Goal: Transaction & Acquisition: Purchase product/service

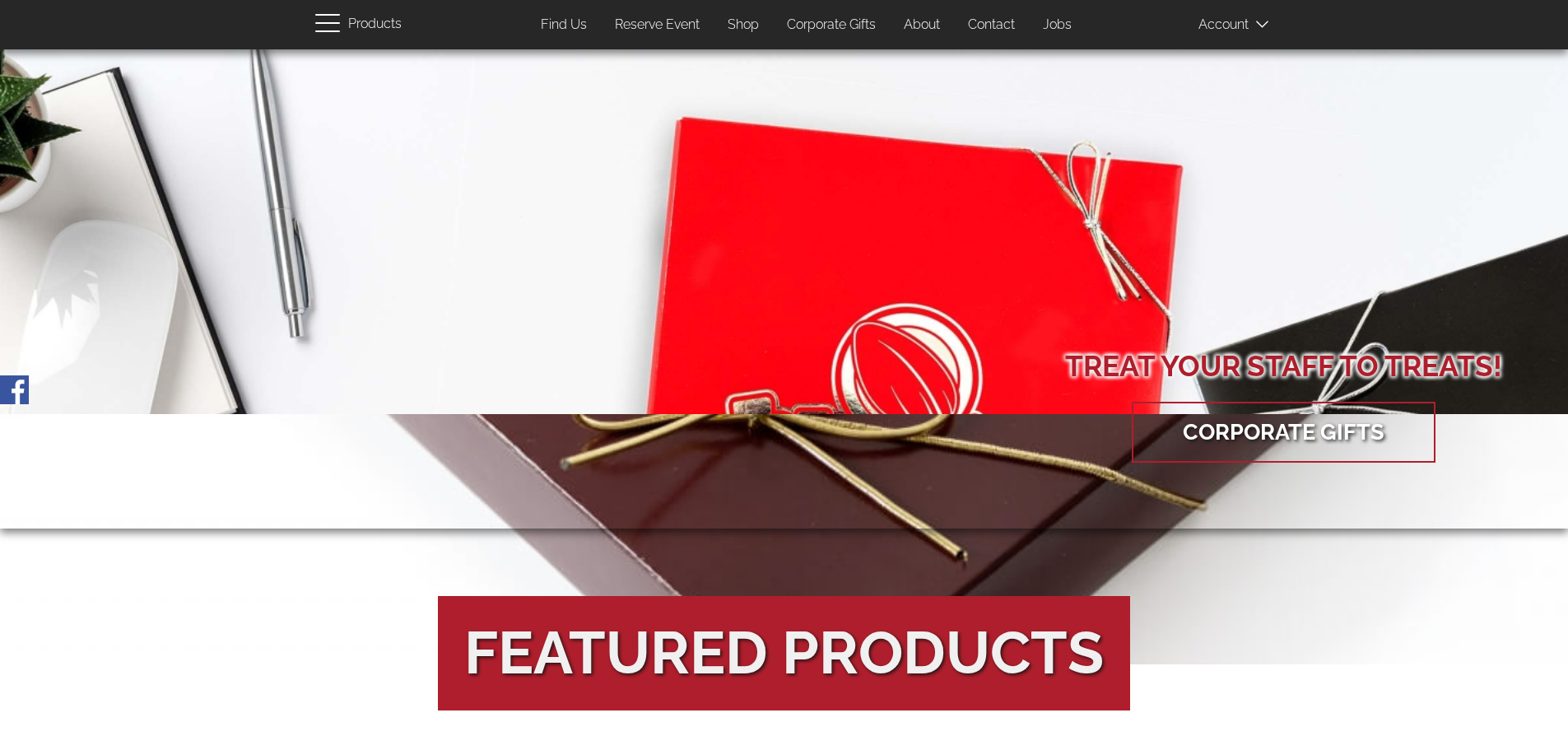
scroll to position [2310, 0]
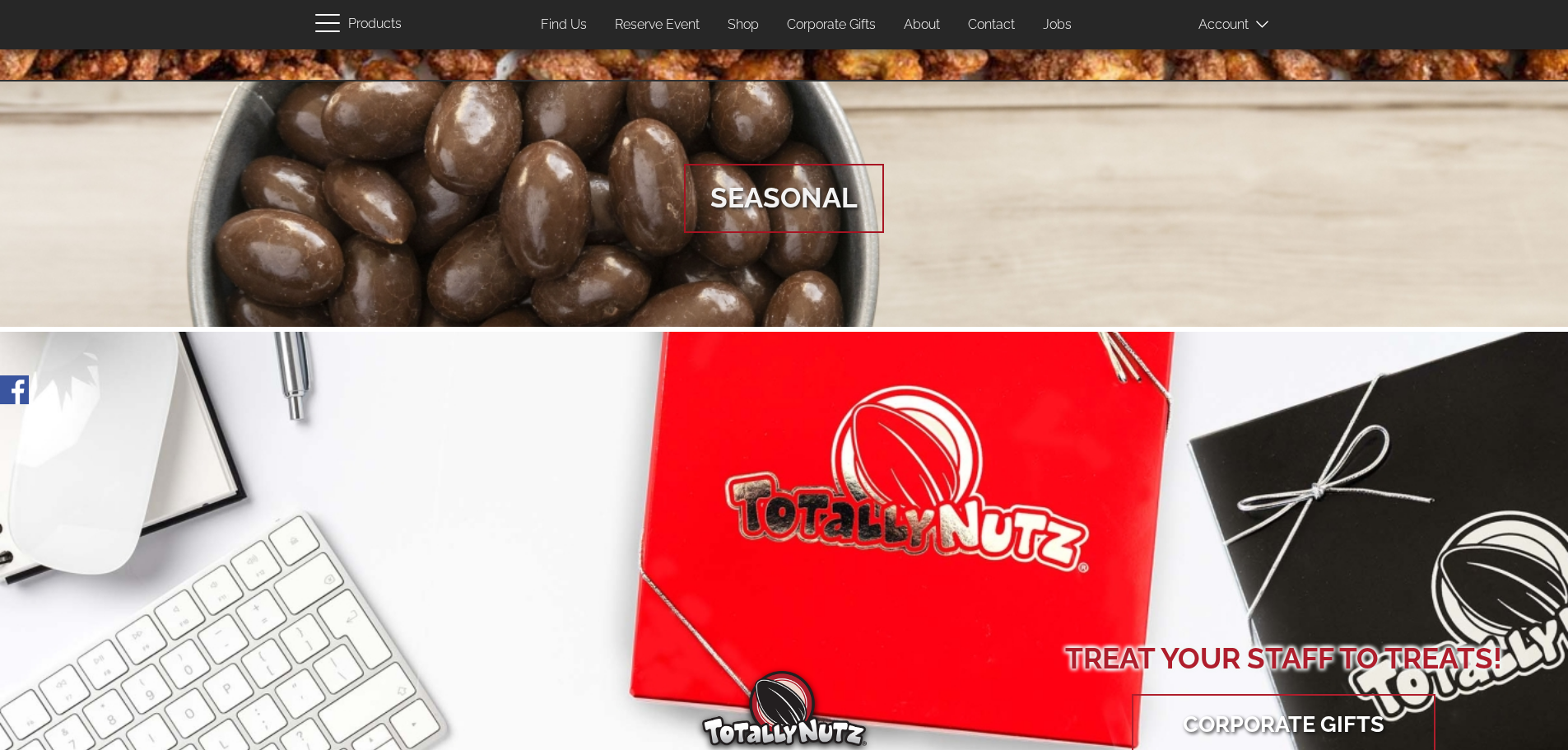
click at [328, 20] on span "button" at bounding box center [332, 21] width 33 height 19
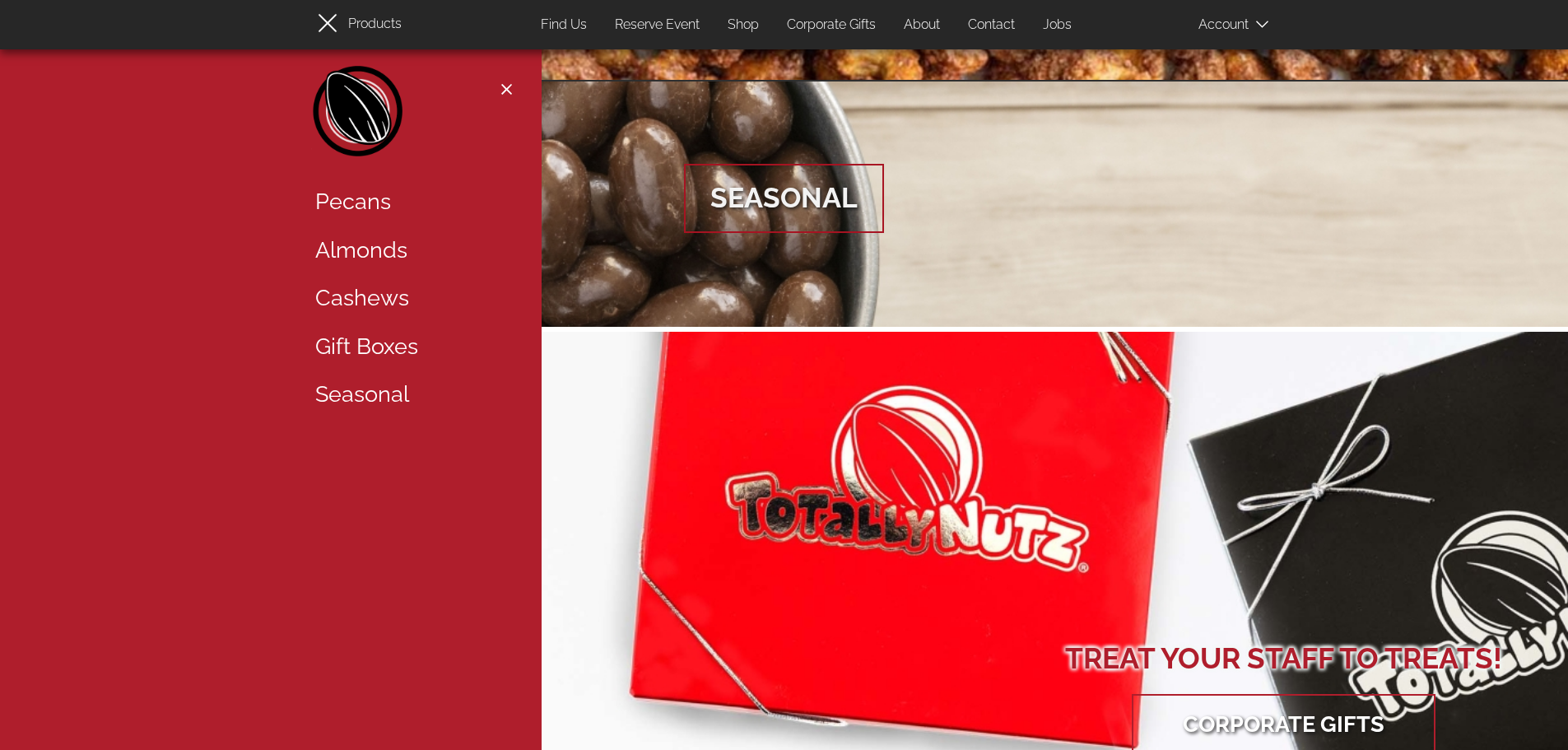
click at [726, 22] on link "Shop" at bounding box center [744, 25] width 56 height 32
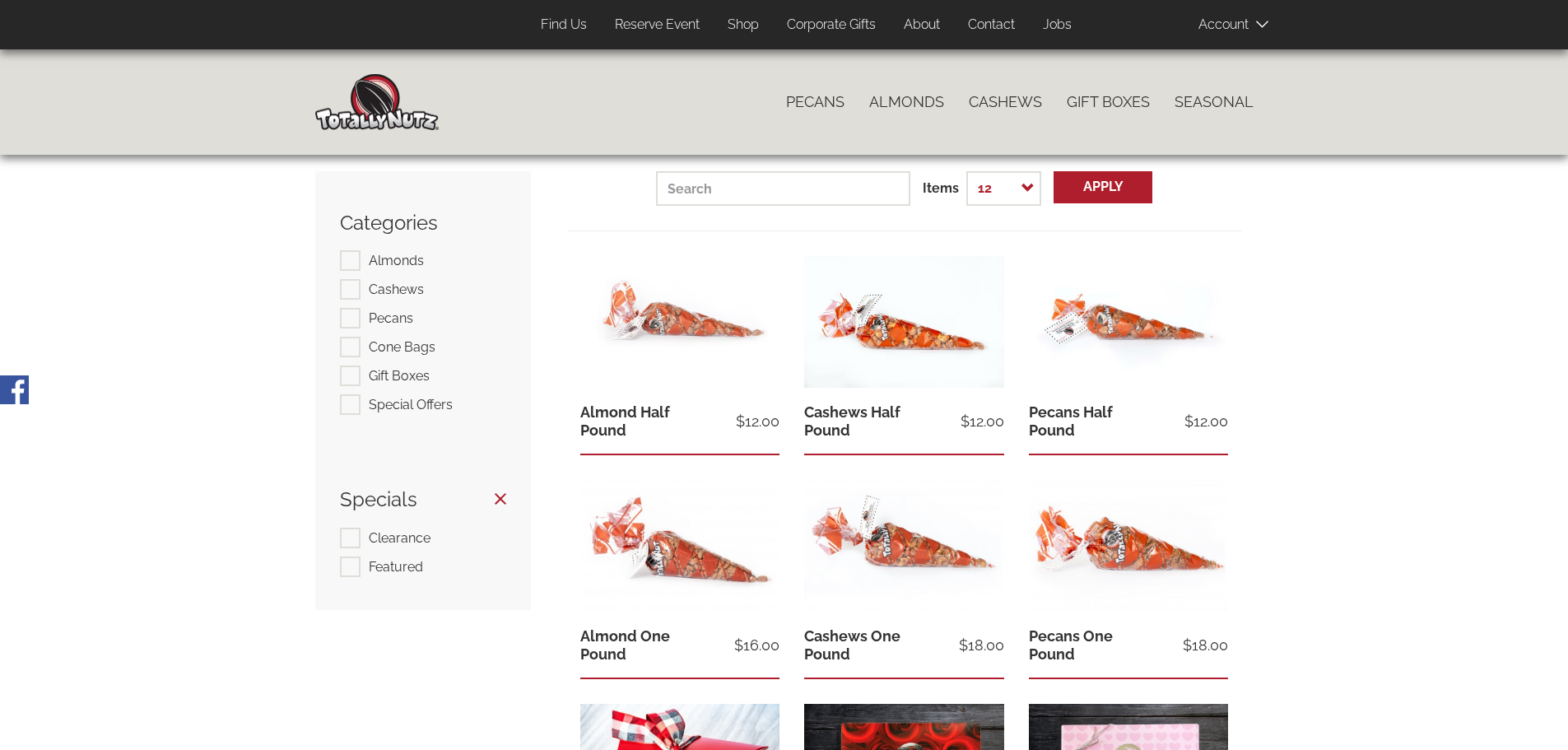
click at [1223, 27] on span at bounding box center [1240, 24] width 83 height 33
click at [1373, 118] on div "Totally Nutz Utah So Good They’ll Drive You Crazy! Catalog menu Pecans Almonds …" at bounding box center [784, 102] width 1568 height 106
click at [1067, 24] on link "Jobs" at bounding box center [1058, 25] width 54 height 32
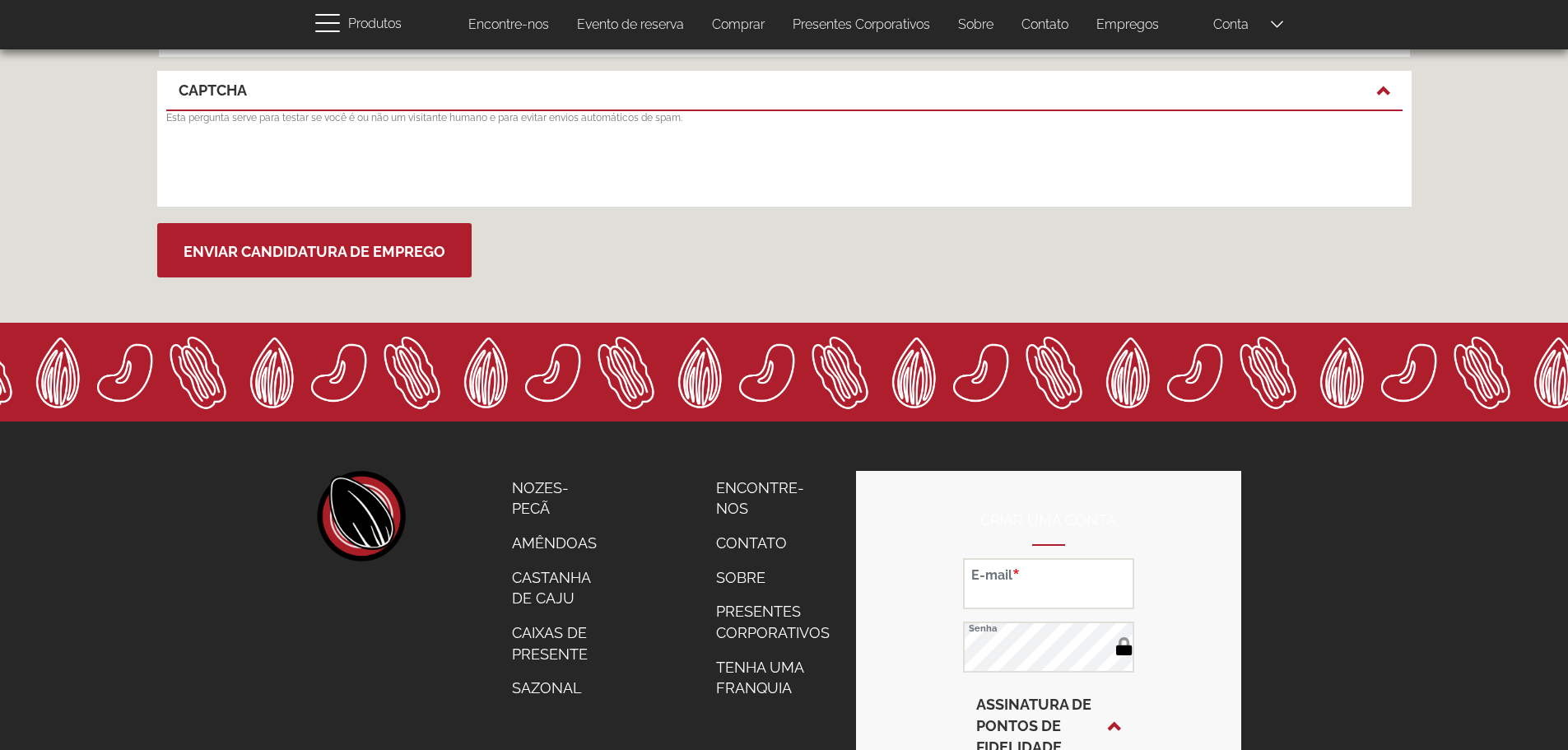
scroll to position [1646, 0]
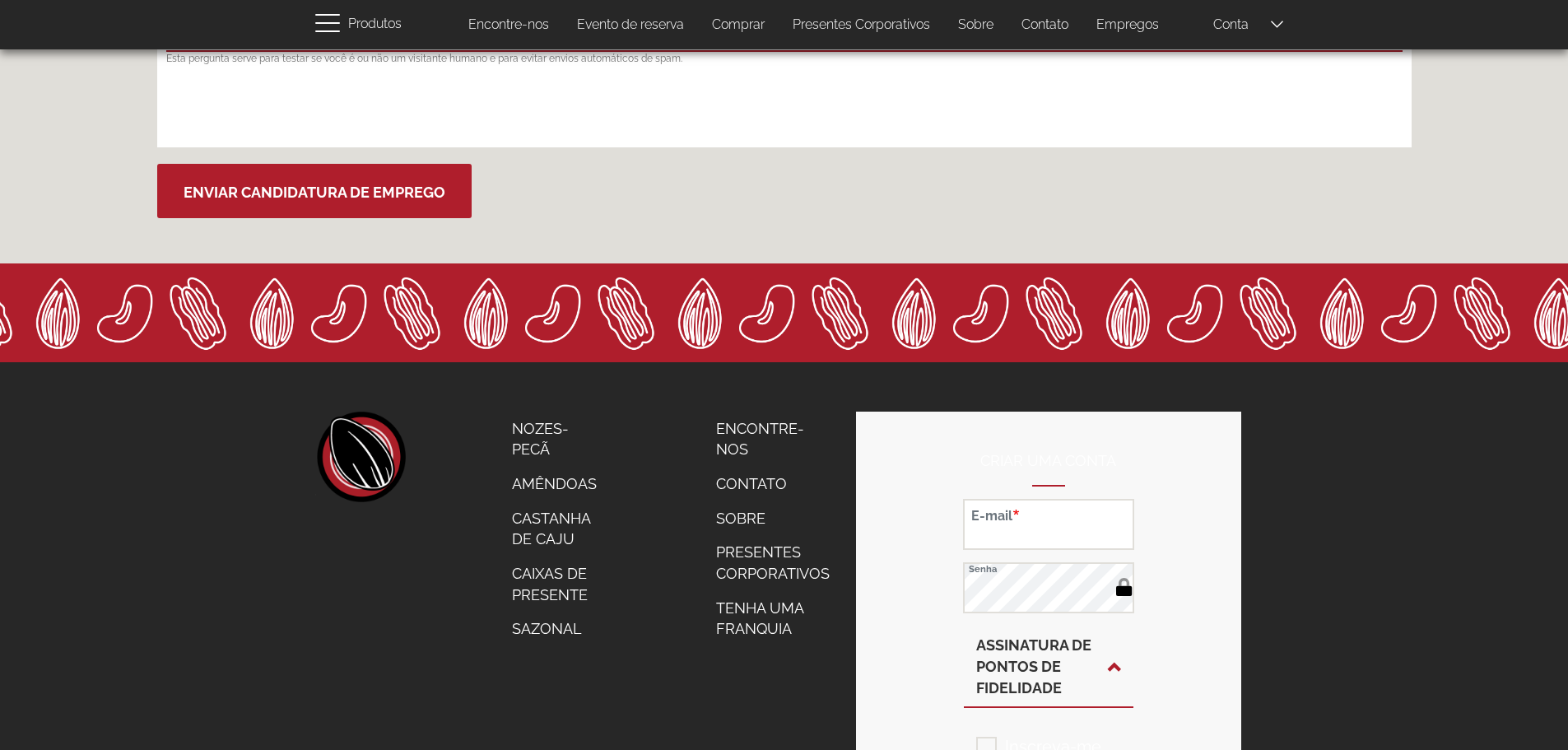
click at [756, 614] on font "Tenha uma franquia" at bounding box center [759, 618] width 87 height 39
